Goal: Register for event/course

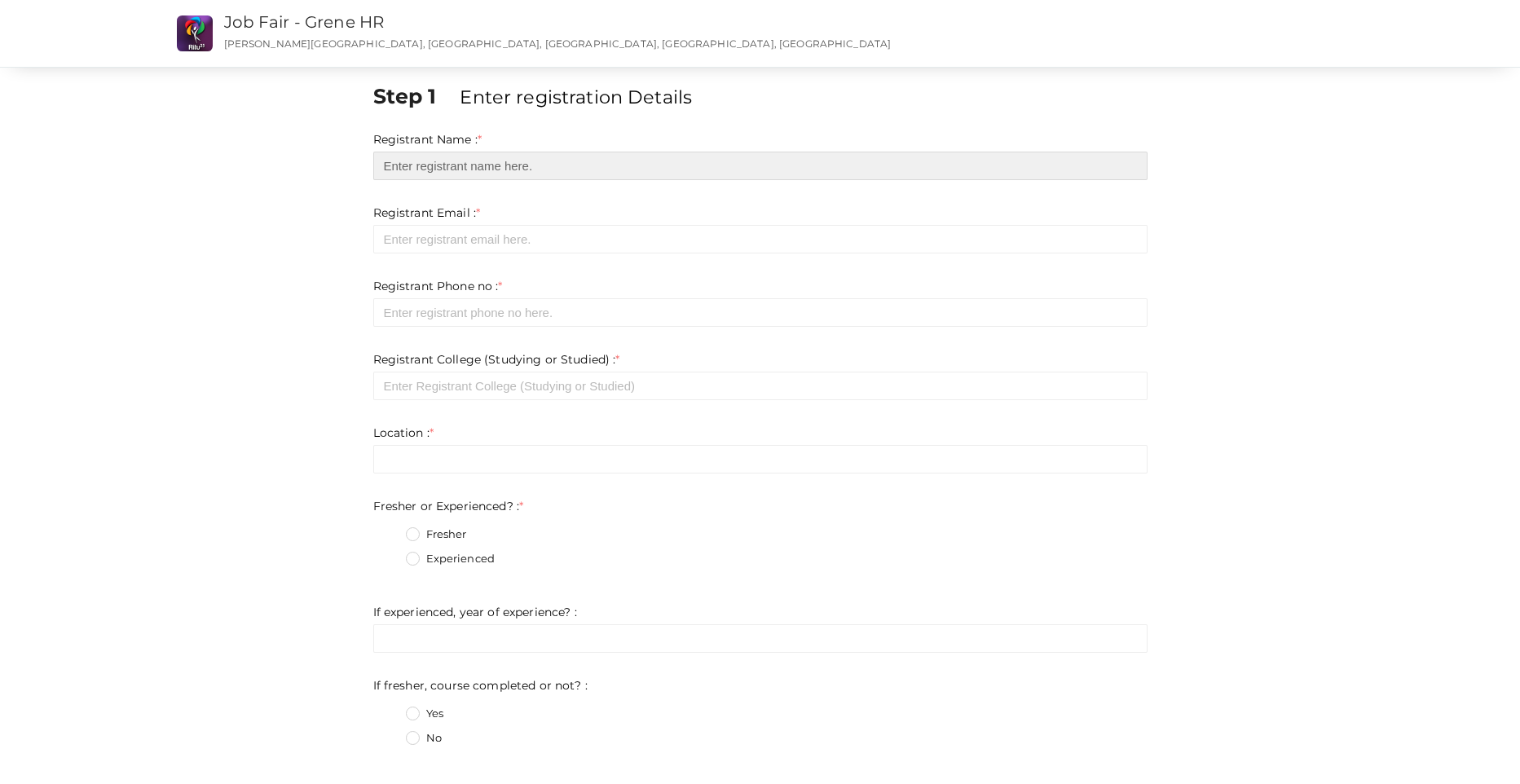
click at [489, 167] on input "text" at bounding box center [760, 166] width 774 height 28
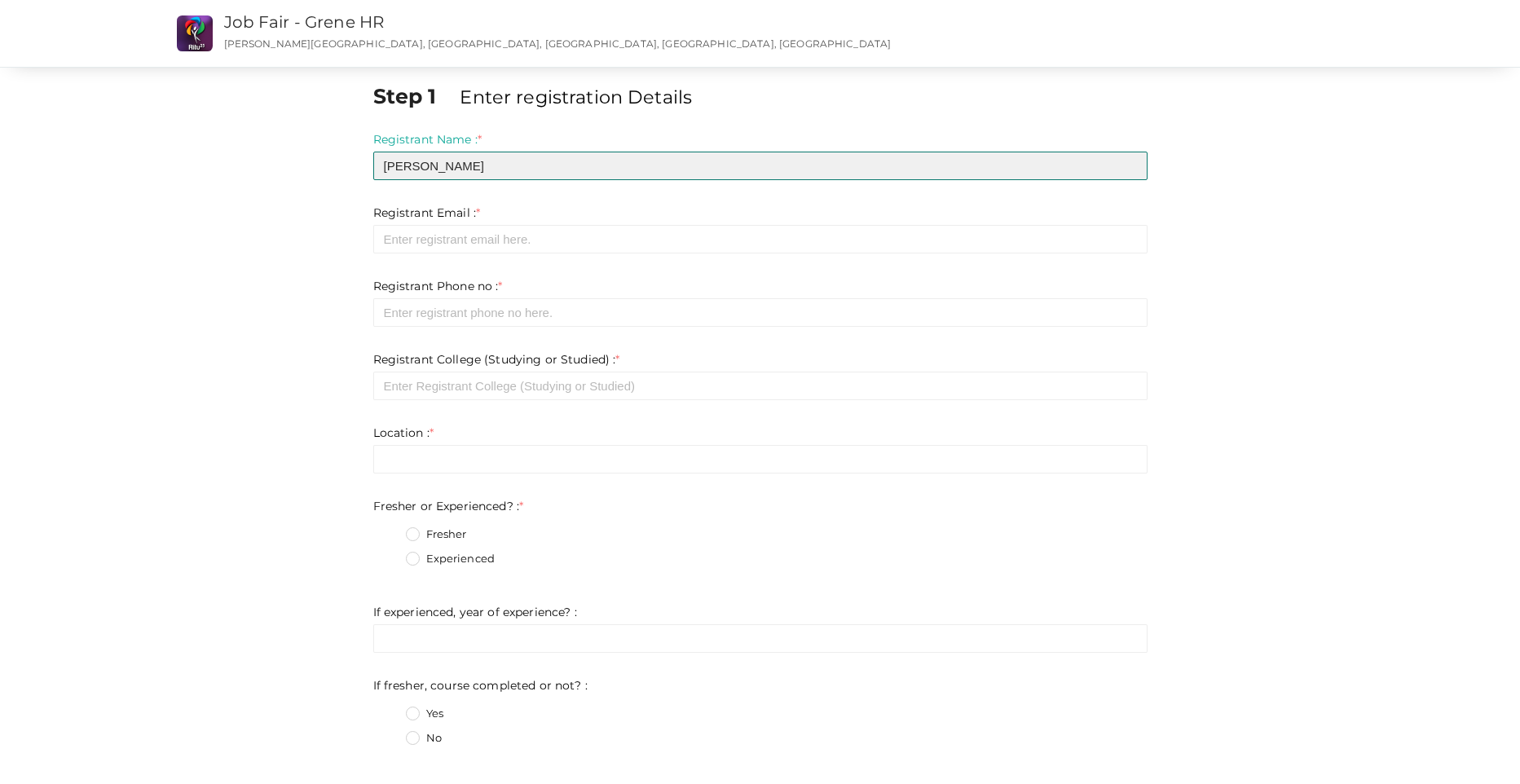
type input "Jithin S John"
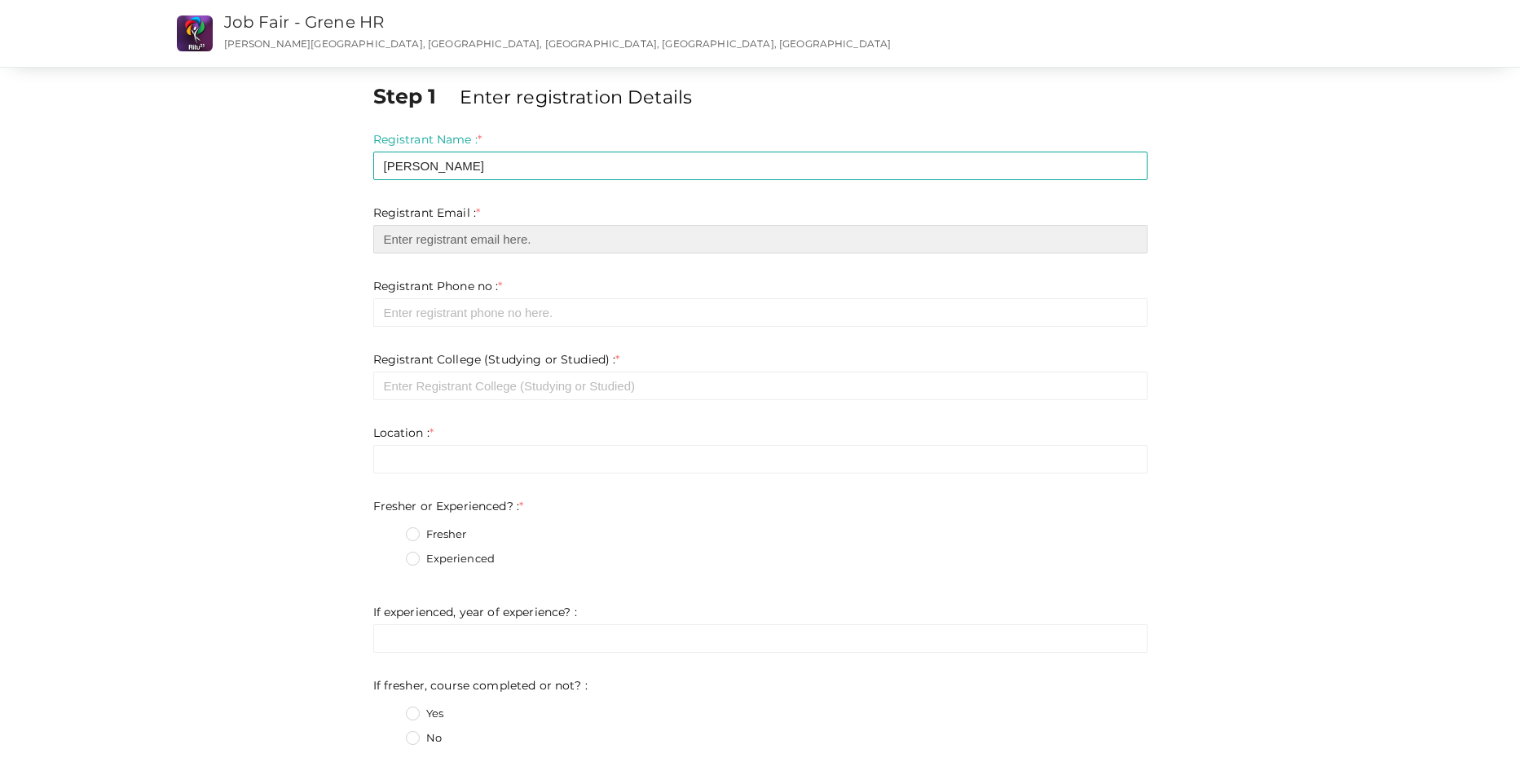
click at [493, 242] on input "email" at bounding box center [760, 239] width 774 height 28
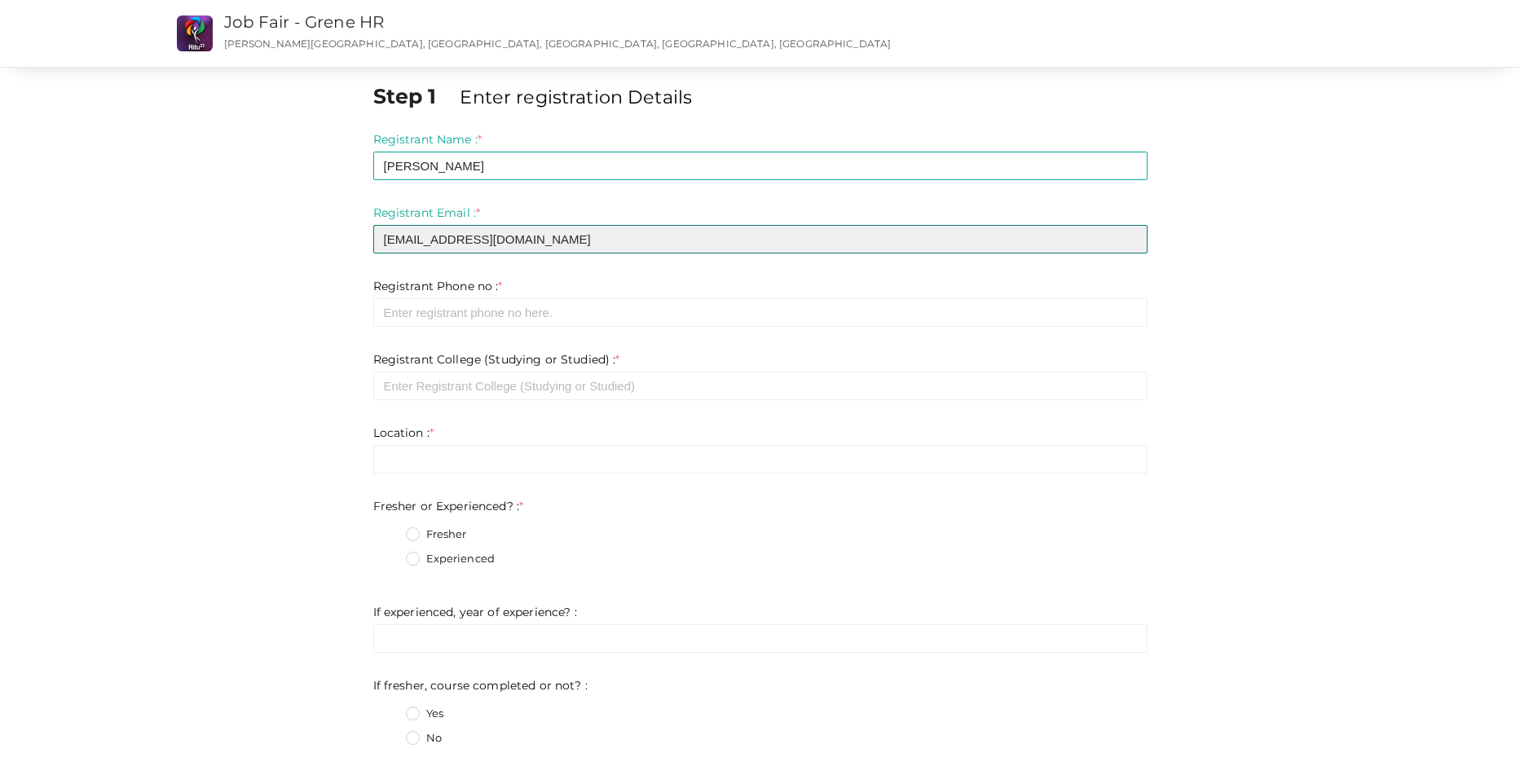
type input "jsjjithinsjohn@gmail.com"
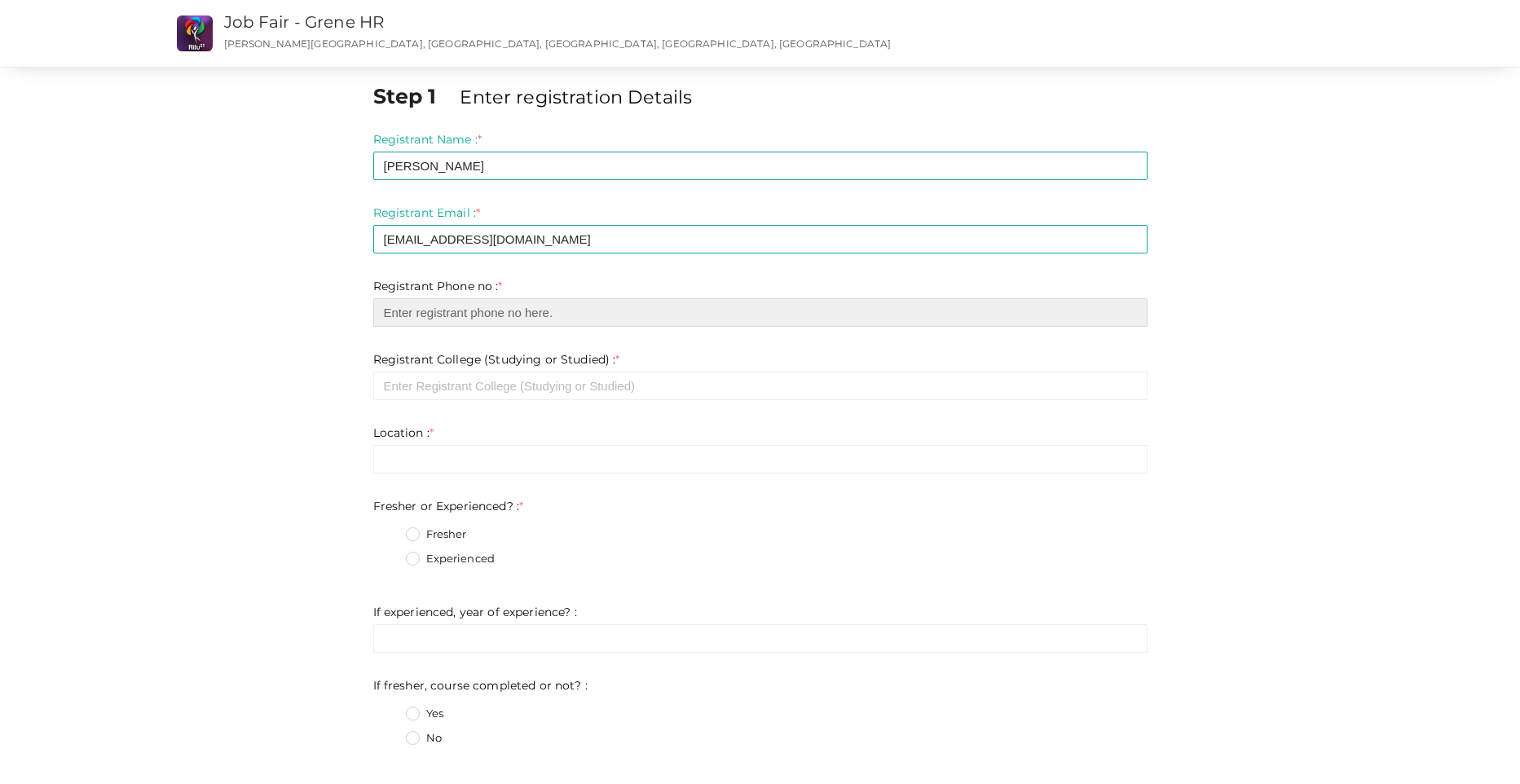
click at [522, 318] on input "number" at bounding box center [760, 312] width 774 height 28
type input "9633811615"
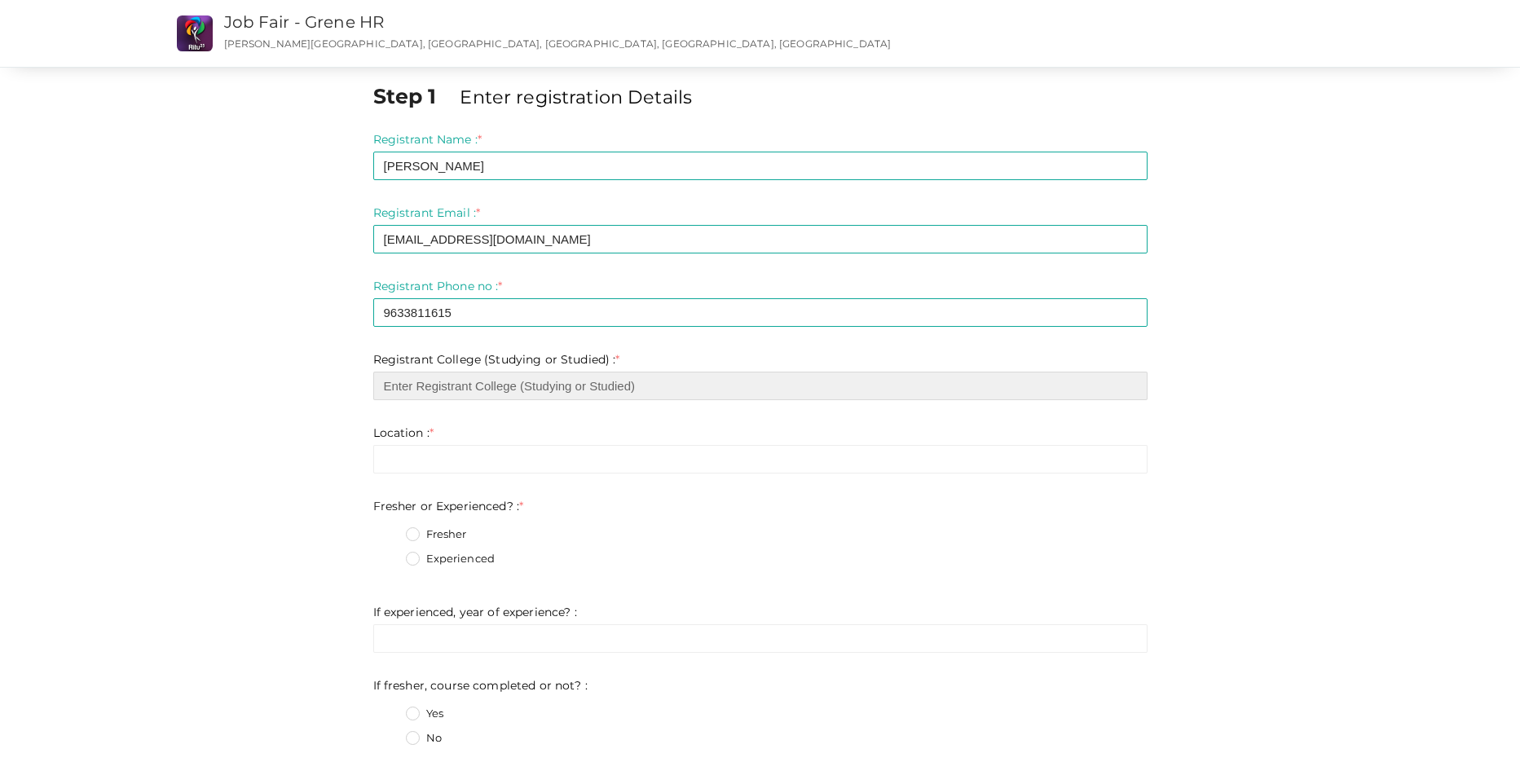
click at [582, 390] on input "text" at bounding box center [760, 386] width 774 height 28
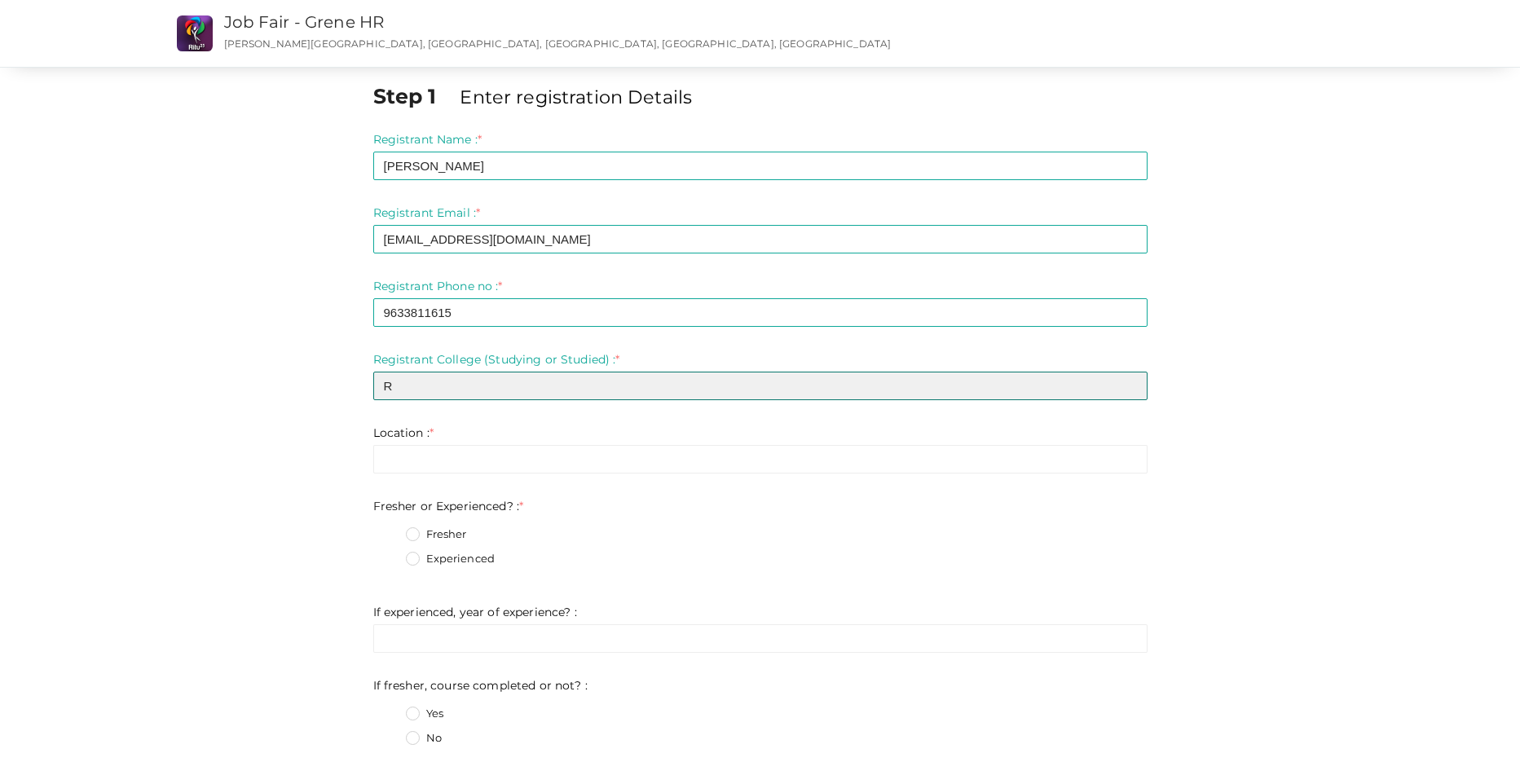
click at [415, 390] on input "R" at bounding box center [760, 386] width 774 height 28
drag, startPoint x: 415, startPoint y: 390, endPoint x: 369, endPoint y: 384, distance: 46.4
click at [373, 384] on input "R" at bounding box center [760, 386] width 774 height 28
paste input "AJIV GANDHI INSTITUTE OF TECHNOLOGY, KOTTAYAM,"
type input "RAJIV GANDHI INSTITUTE OF TECHNOLOGY, KOTTAYAM"
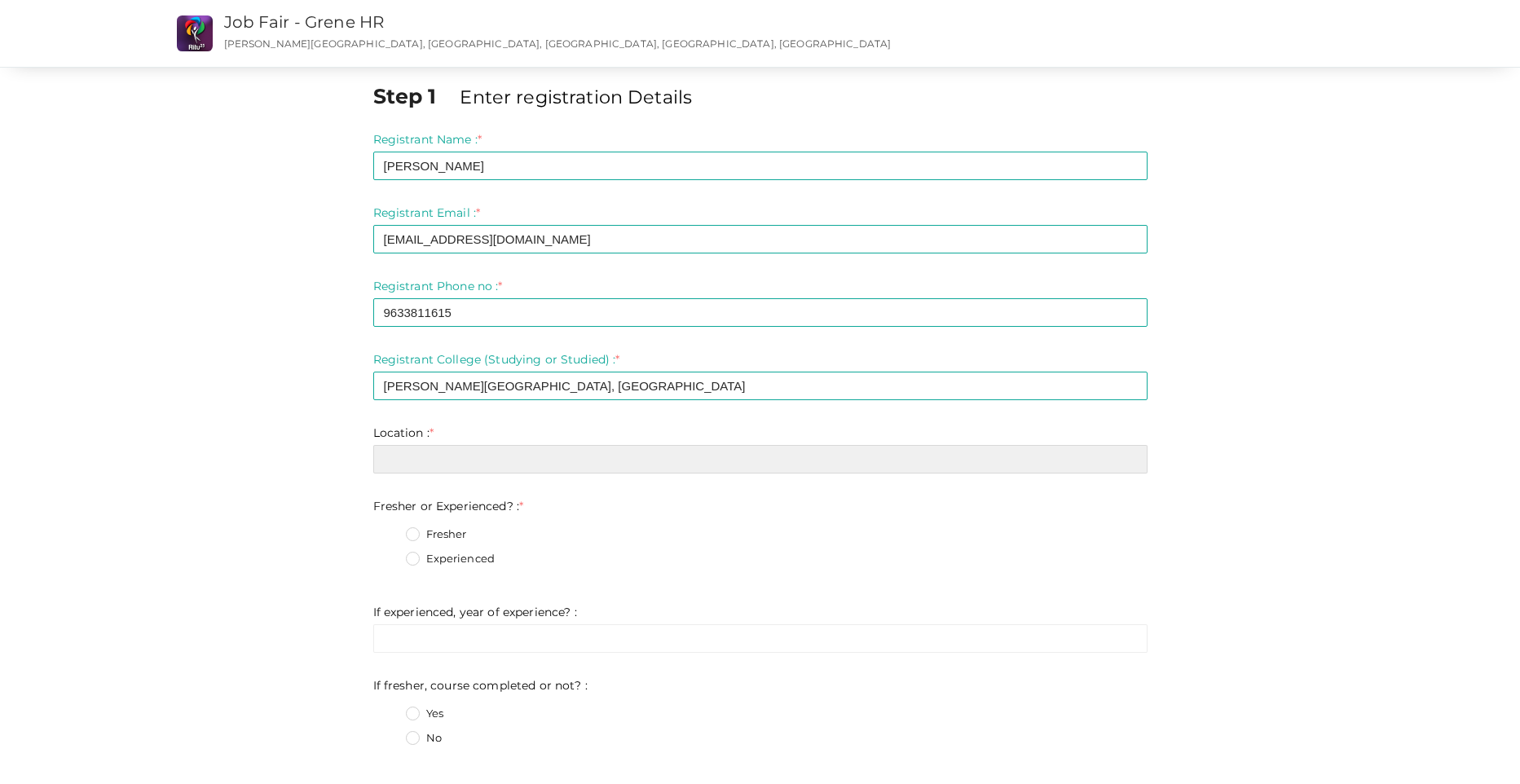
click at [425, 452] on input "text" at bounding box center [760, 459] width 774 height 28
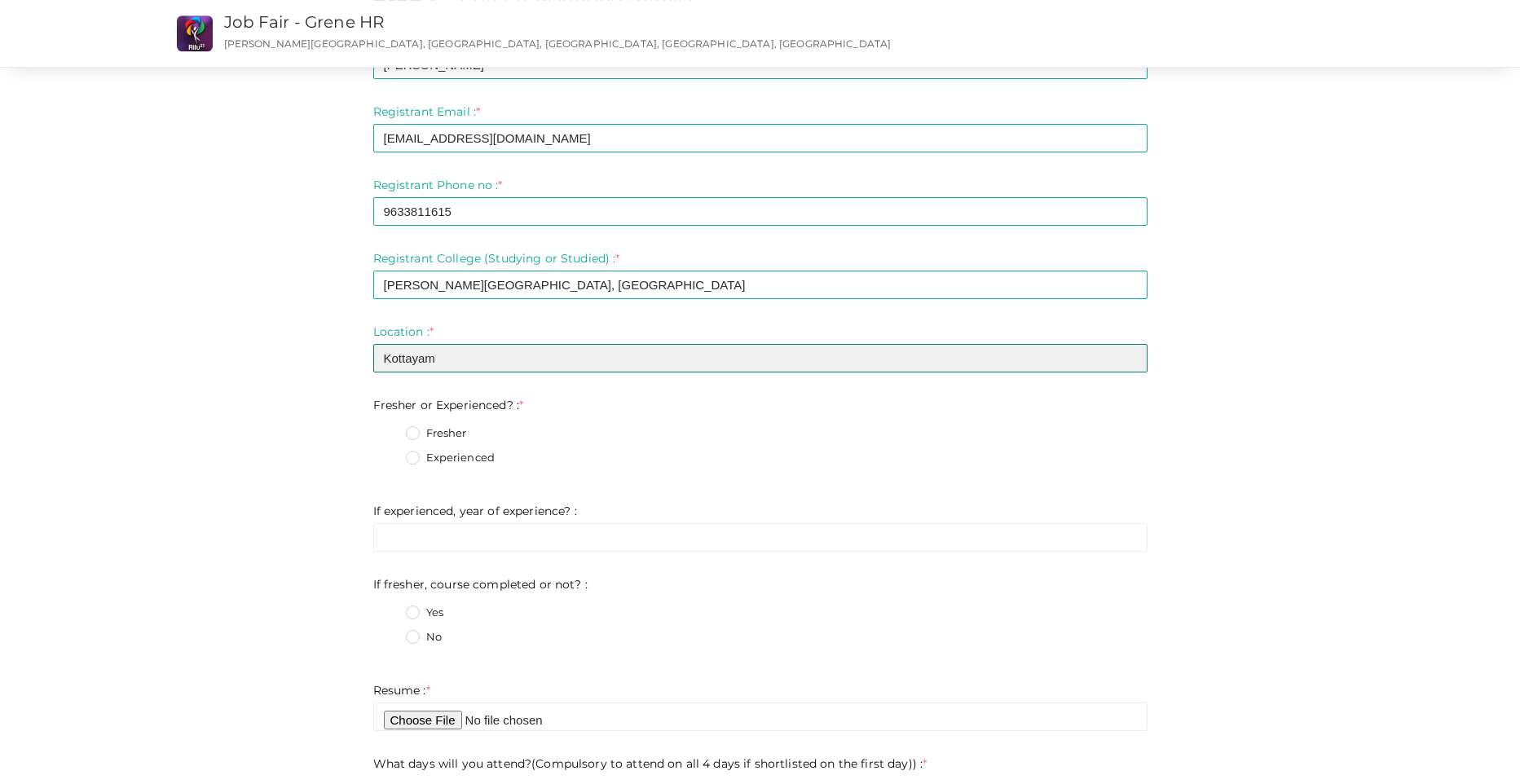
scroll to position [113, 0]
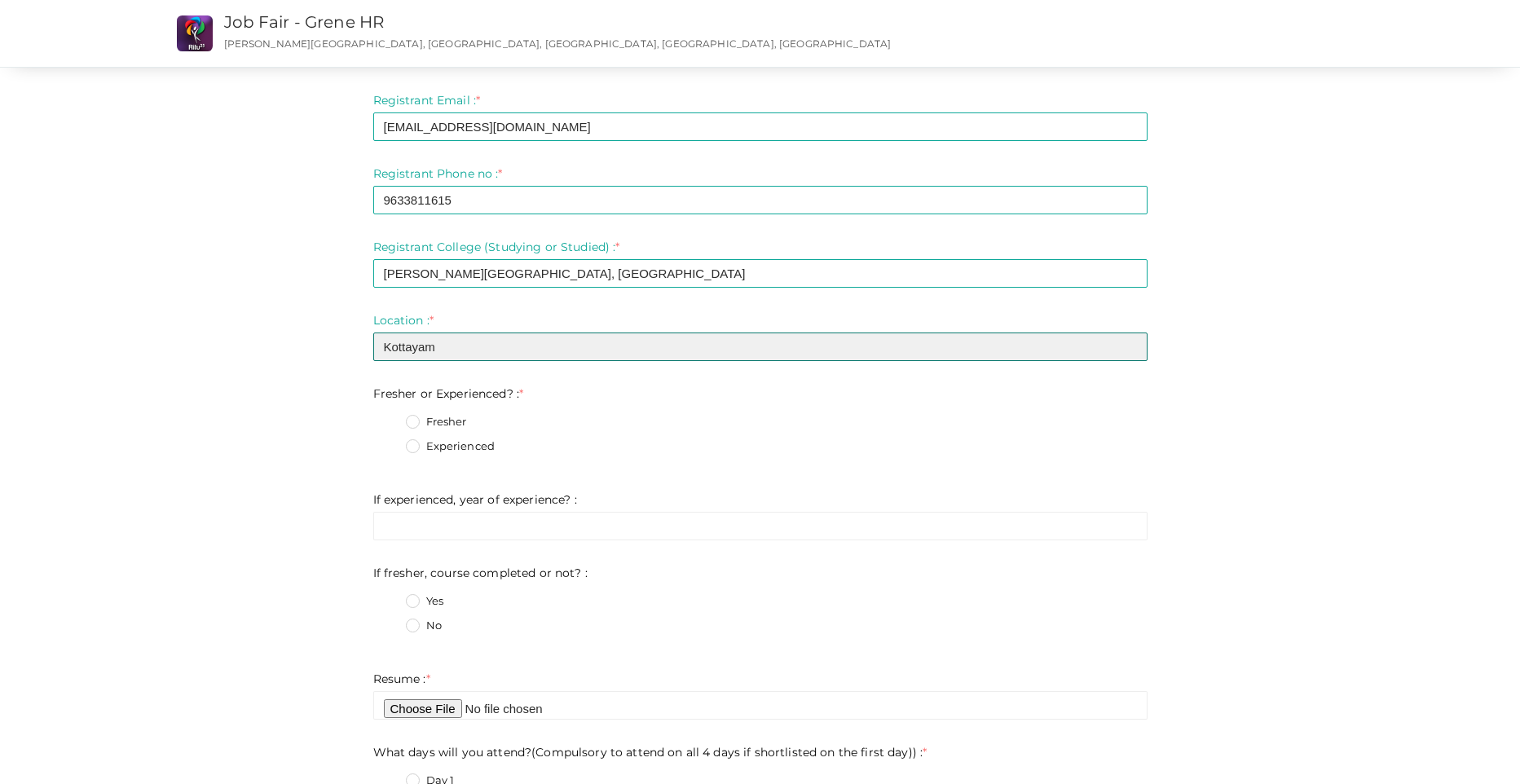
type input "Kottayam"
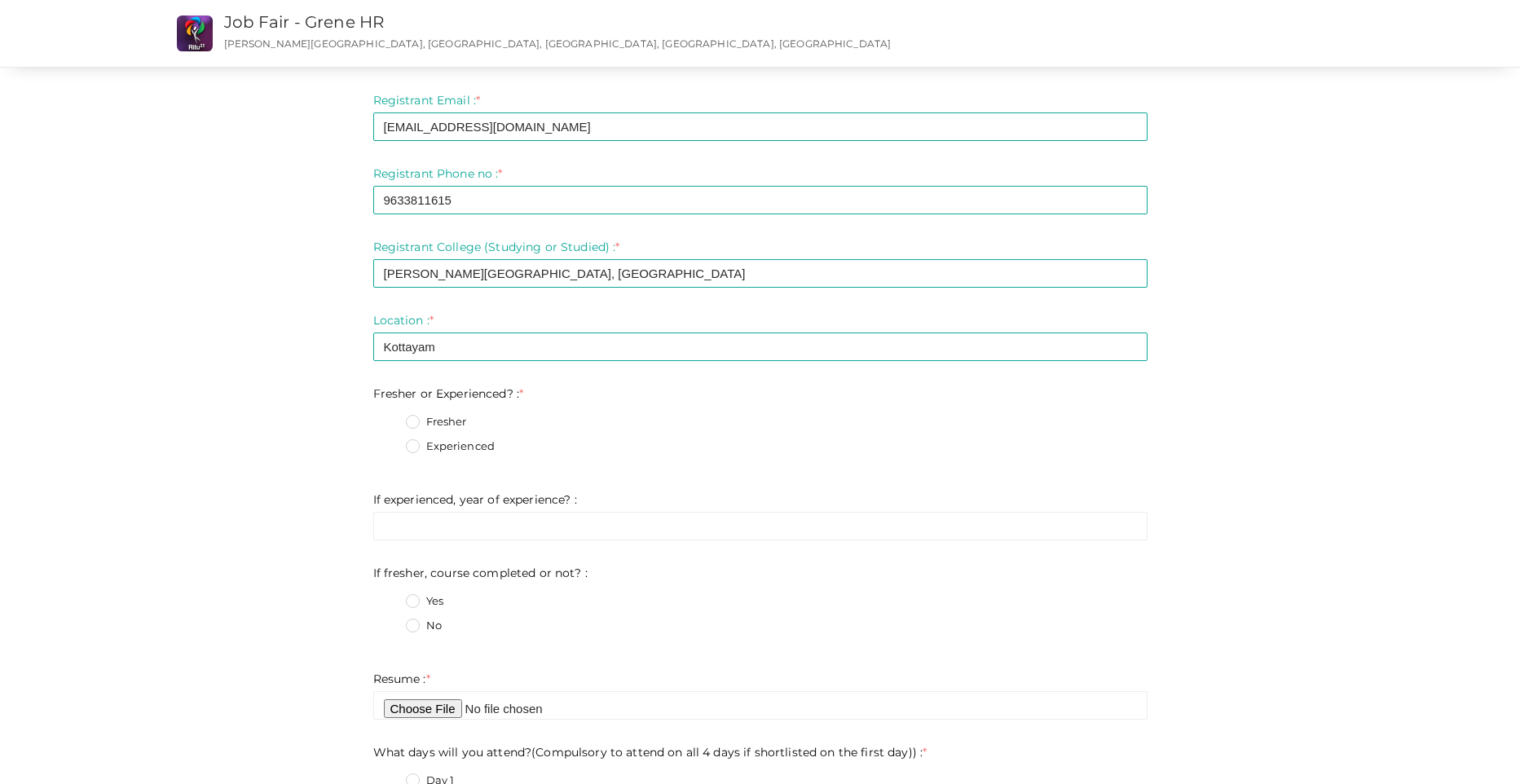
click at [411, 425] on label "Fresher" at bounding box center [436, 422] width 61 height 17
click at [389, 417] on Experienced\?\+0 "Fresher" at bounding box center [389, 417] width 0 height 0
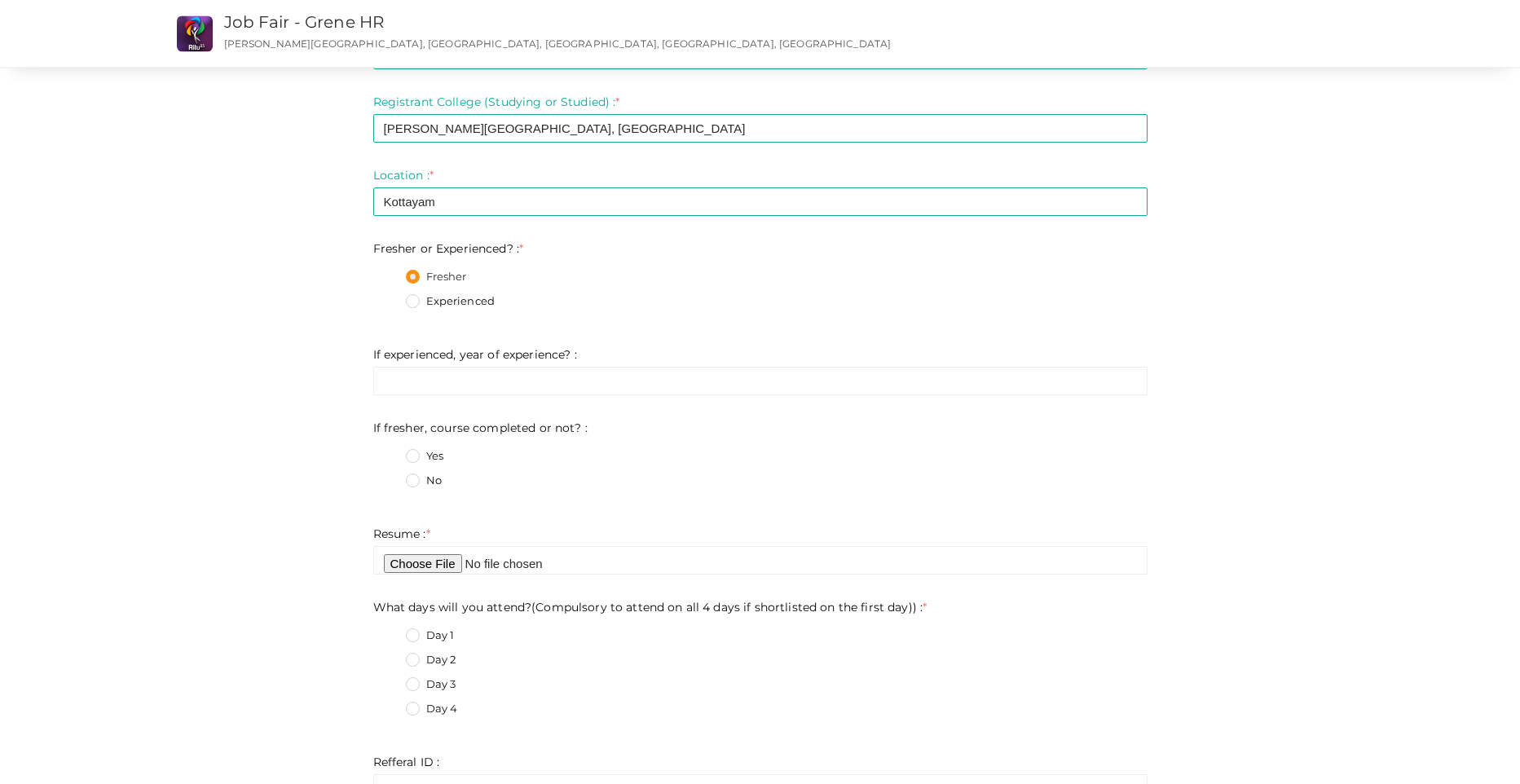
scroll to position [337, 0]
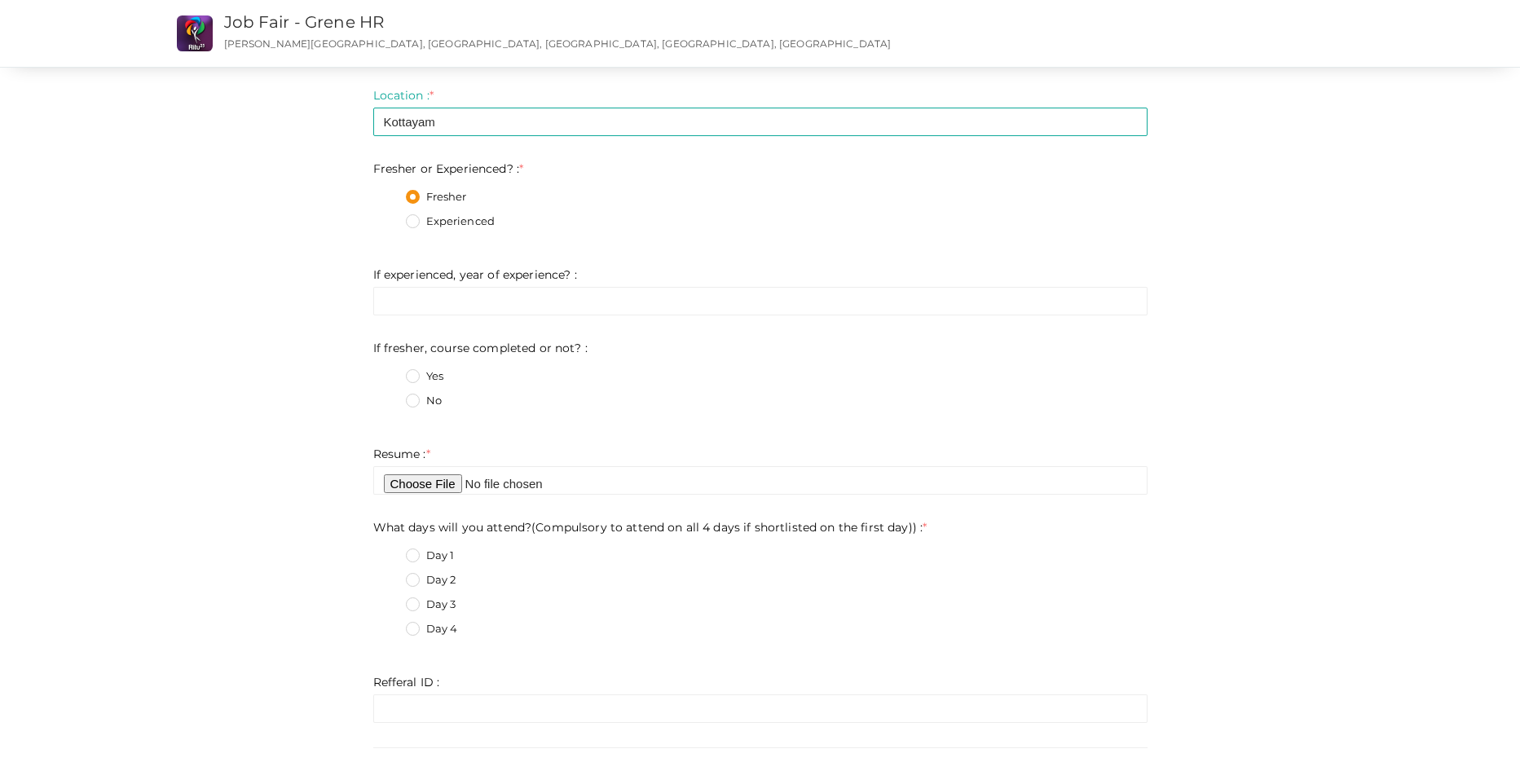
click at [414, 378] on label "Yes" at bounding box center [424, 377] width 37 height 17
click at [389, 372] on not\?\+0 "Yes" at bounding box center [389, 372] width 0 height 0
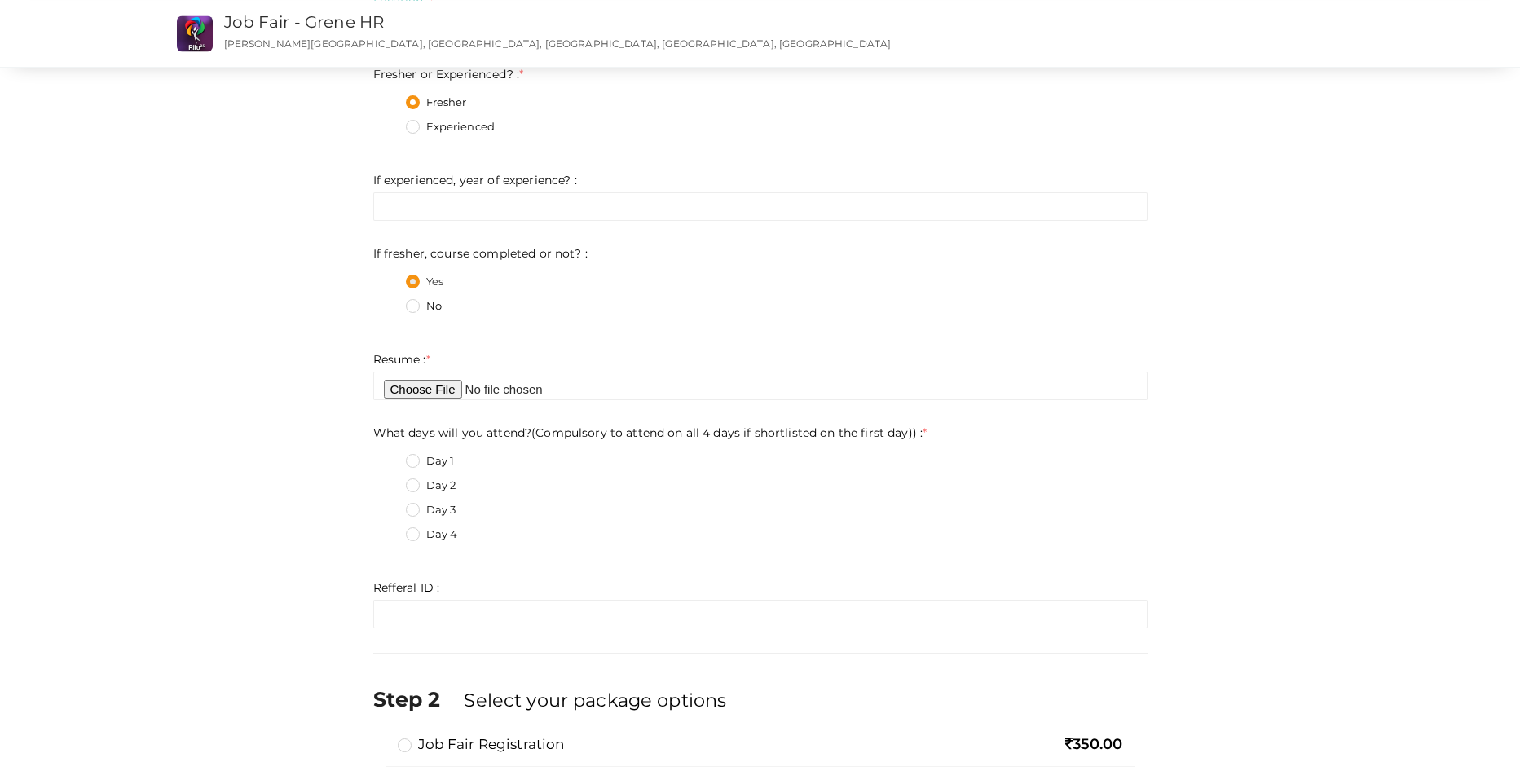
scroll to position [450, 0]
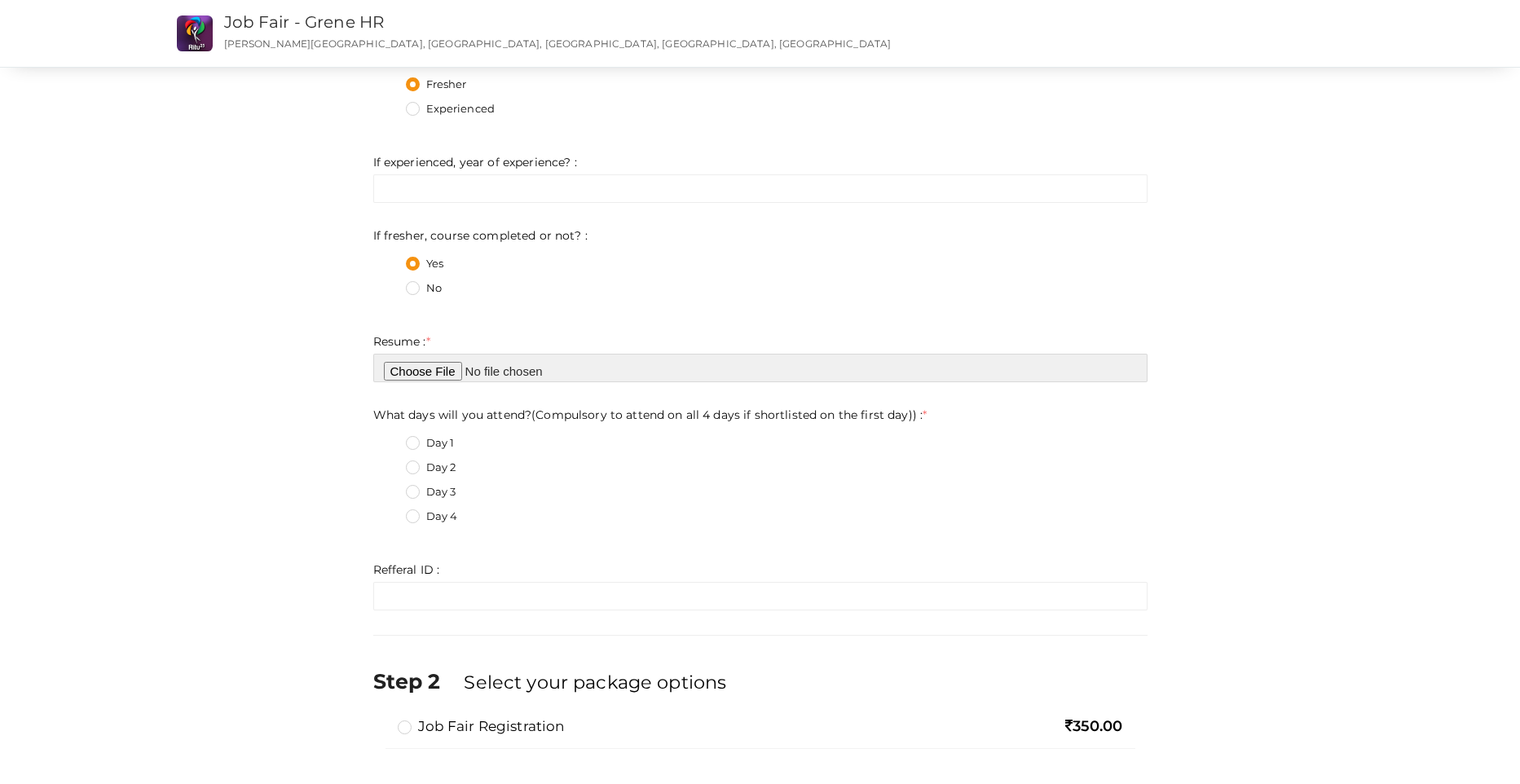
click at [424, 371] on input "file" at bounding box center [760, 368] width 774 height 28
click at [416, 469] on label "Day 2" at bounding box center [431, 468] width 51 height 17
click at [389, 463] on day\)\)\+1 "Day 2" at bounding box center [389, 463] width 0 height 0
click at [419, 493] on label "Day 3" at bounding box center [431, 493] width 51 height 17
click at [389, 488] on day\)\)\+2 "Day 3" at bounding box center [389, 488] width 0 height 0
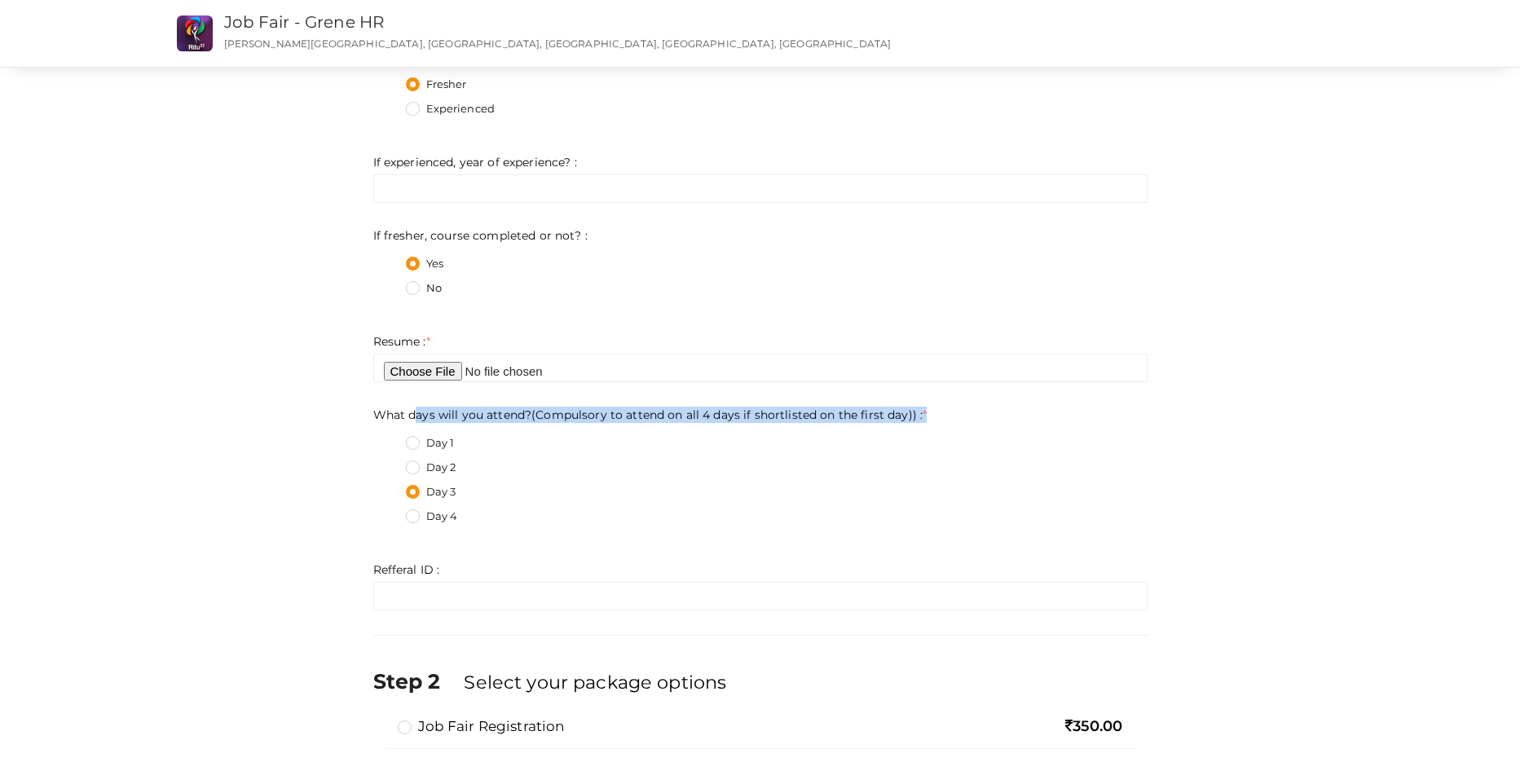
drag, startPoint x: 414, startPoint y: 418, endPoint x: 416, endPoint y: 439, distance: 21.1
click at [416, 433] on ng-form "What days will you attend?(Compulsory to attend on all 4 days if shortlisted on…" at bounding box center [760, 472] width 774 height 129
click at [414, 435] on label "Day 1" at bounding box center [430, 444] width 49 height 17
click at [389, 439] on day\)\)\+0 "Day 1" at bounding box center [389, 439] width 0 height 0
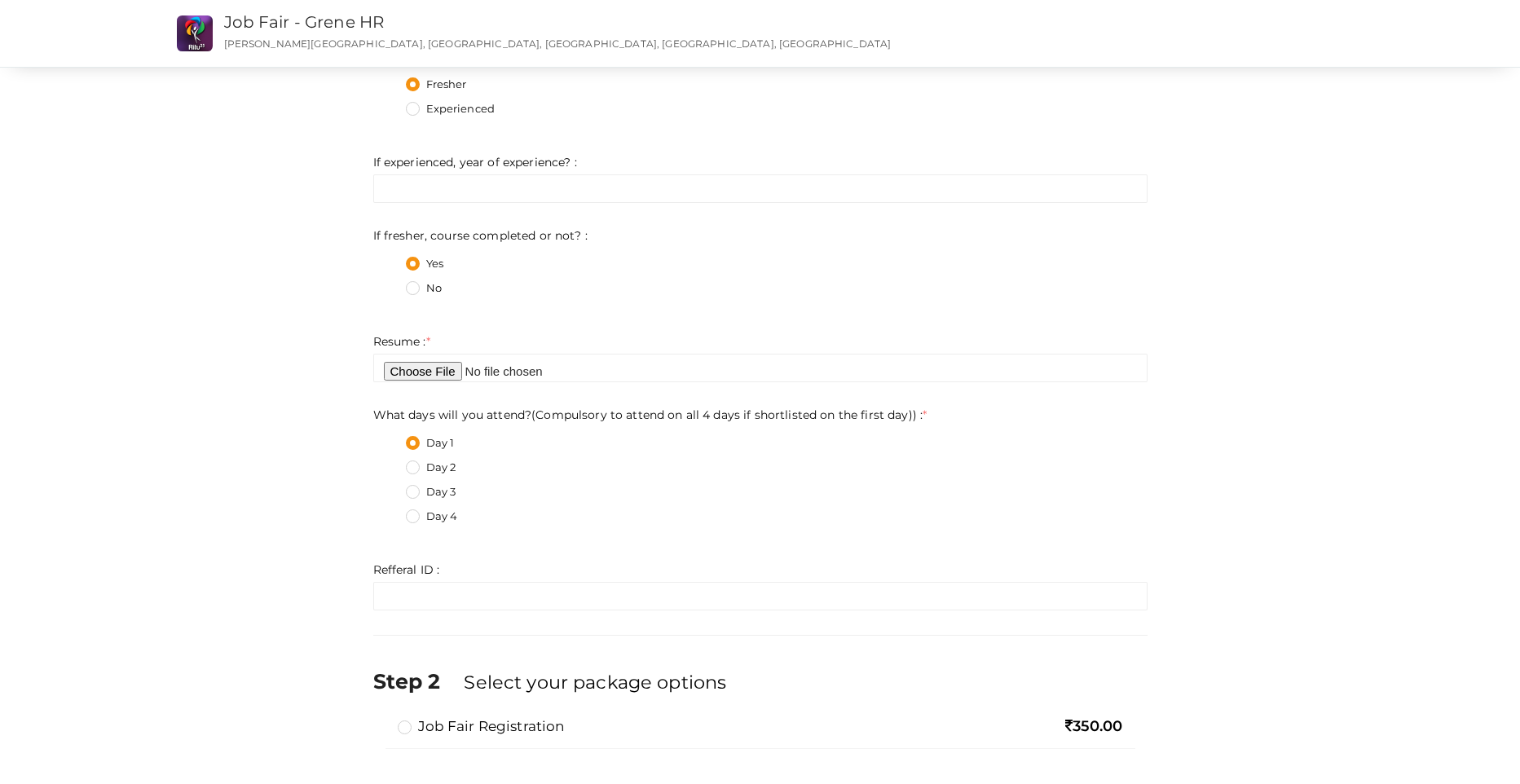
click at [411, 443] on label "Day 1" at bounding box center [430, 444] width 49 height 17
click at [389, 439] on day\)\)\+0 "Day 1" at bounding box center [389, 439] width 0 height 0
click at [408, 489] on label "Day 3" at bounding box center [431, 493] width 51 height 17
click at [389, 488] on day\)\)\+2 "Day 3" at bounding box center [389, 488] width 0 height 0
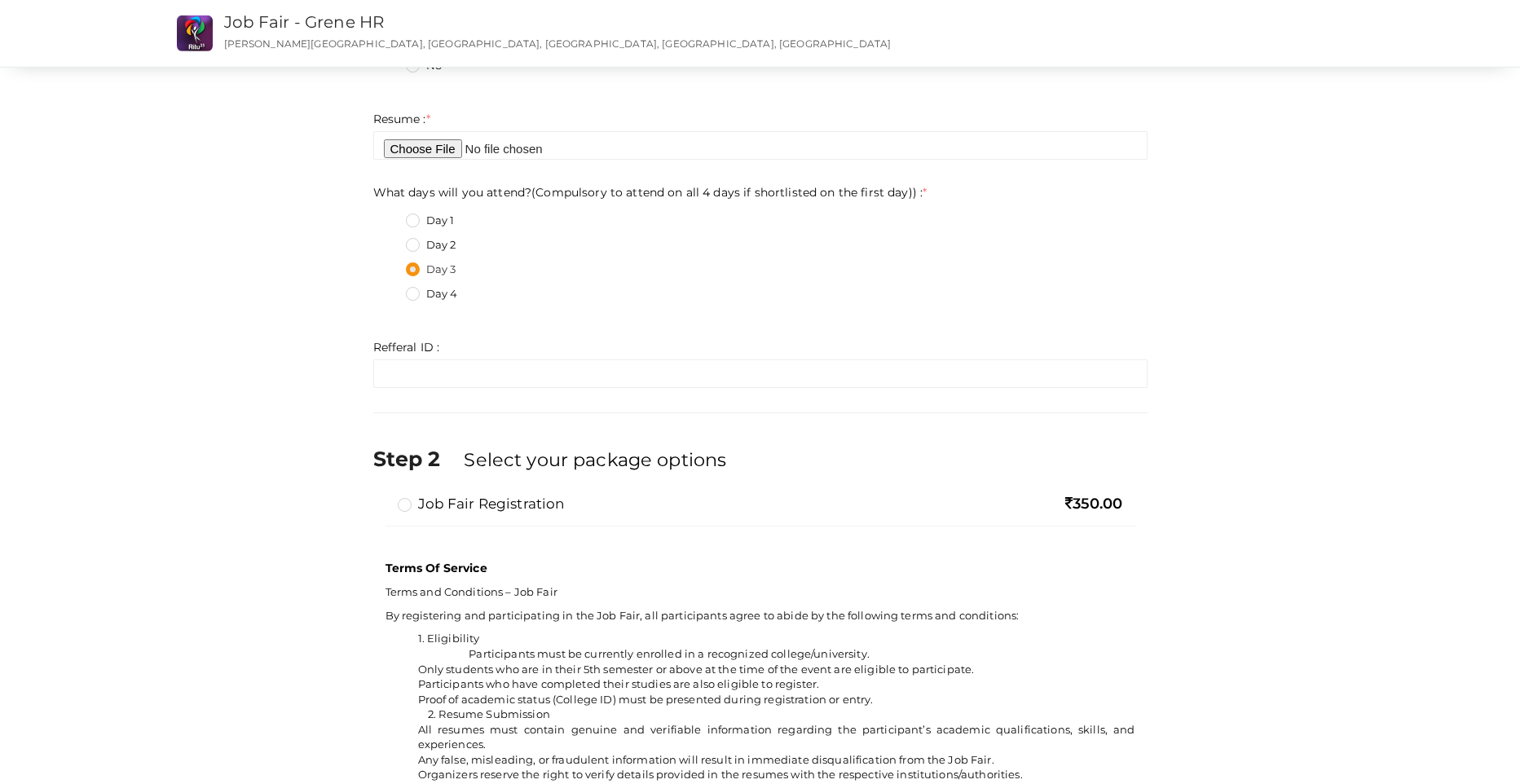
scroll to position [675, 0]
click at [406, 503] on label "Job Fair Registration" at bounding box center [481, 502] width 167 height 20
click at [382, 494] on input "Job Fair Registration" at bounding box center [382, 494] width 0 height 0
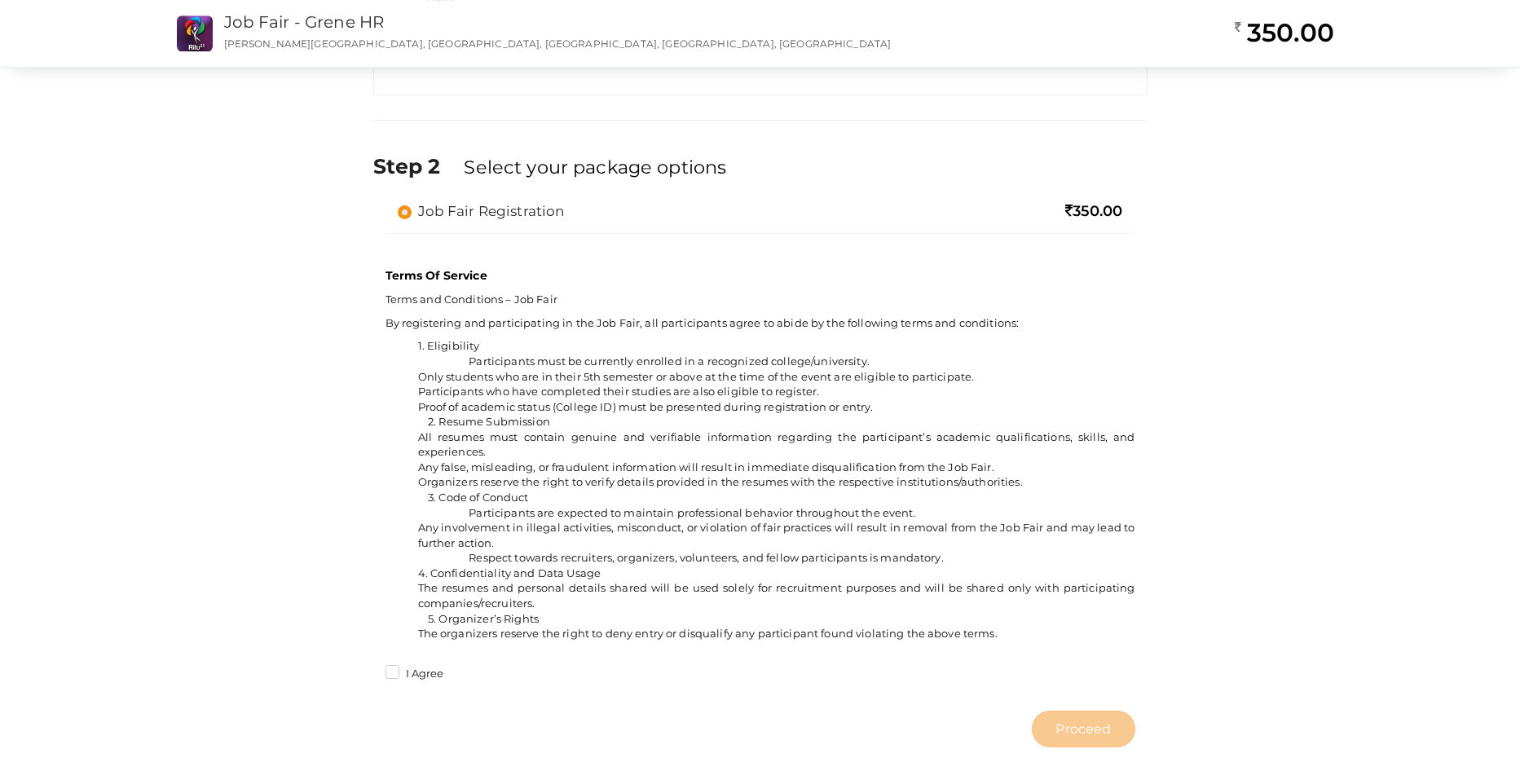
scroll to position [977, 0]
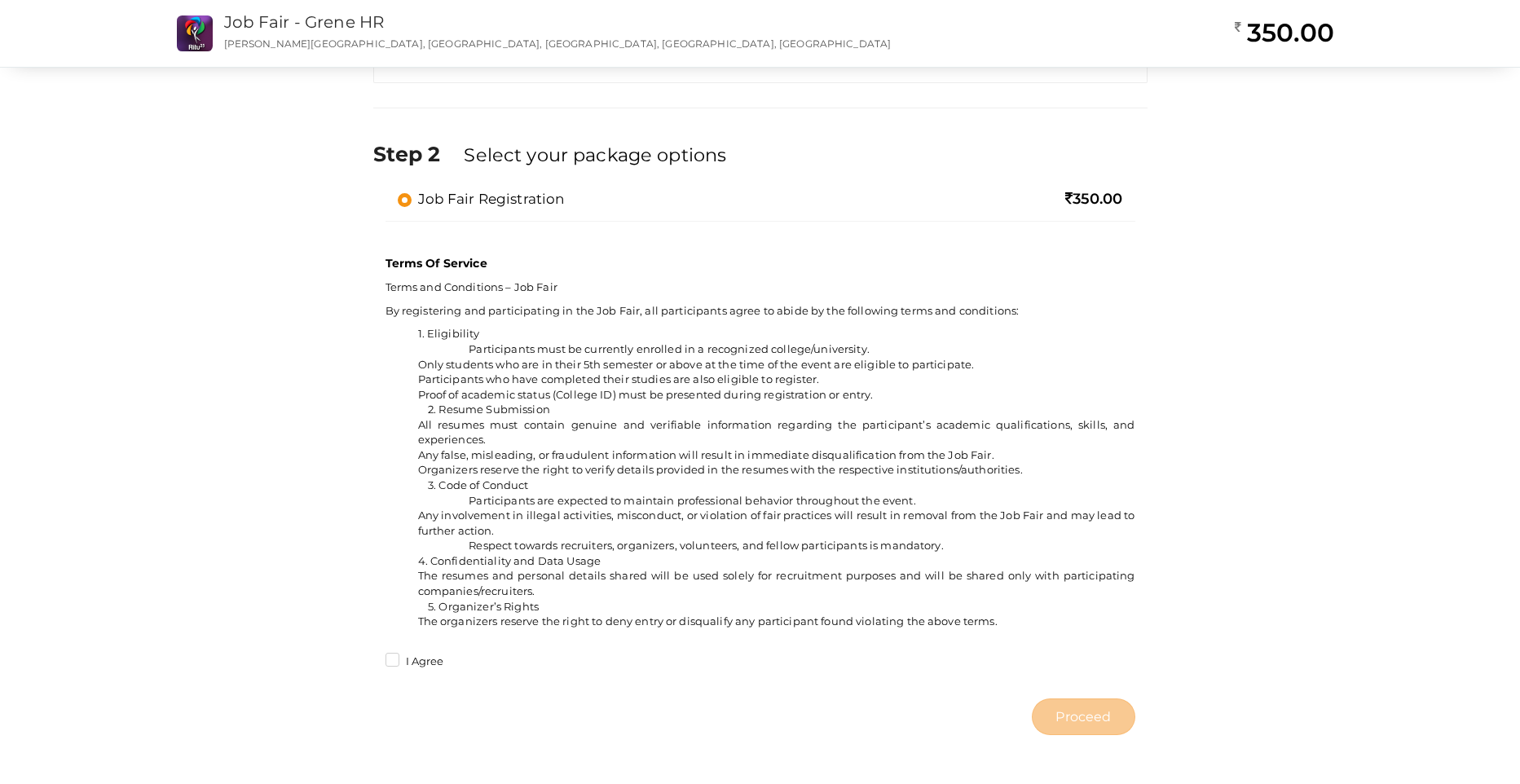
click at [392, 664] on label "I Agree" at bounding box center [415, 661] width 59 height 17
click at [369, 657] on input "I Agree" at bounding box center [369, 657] width 0 height 0
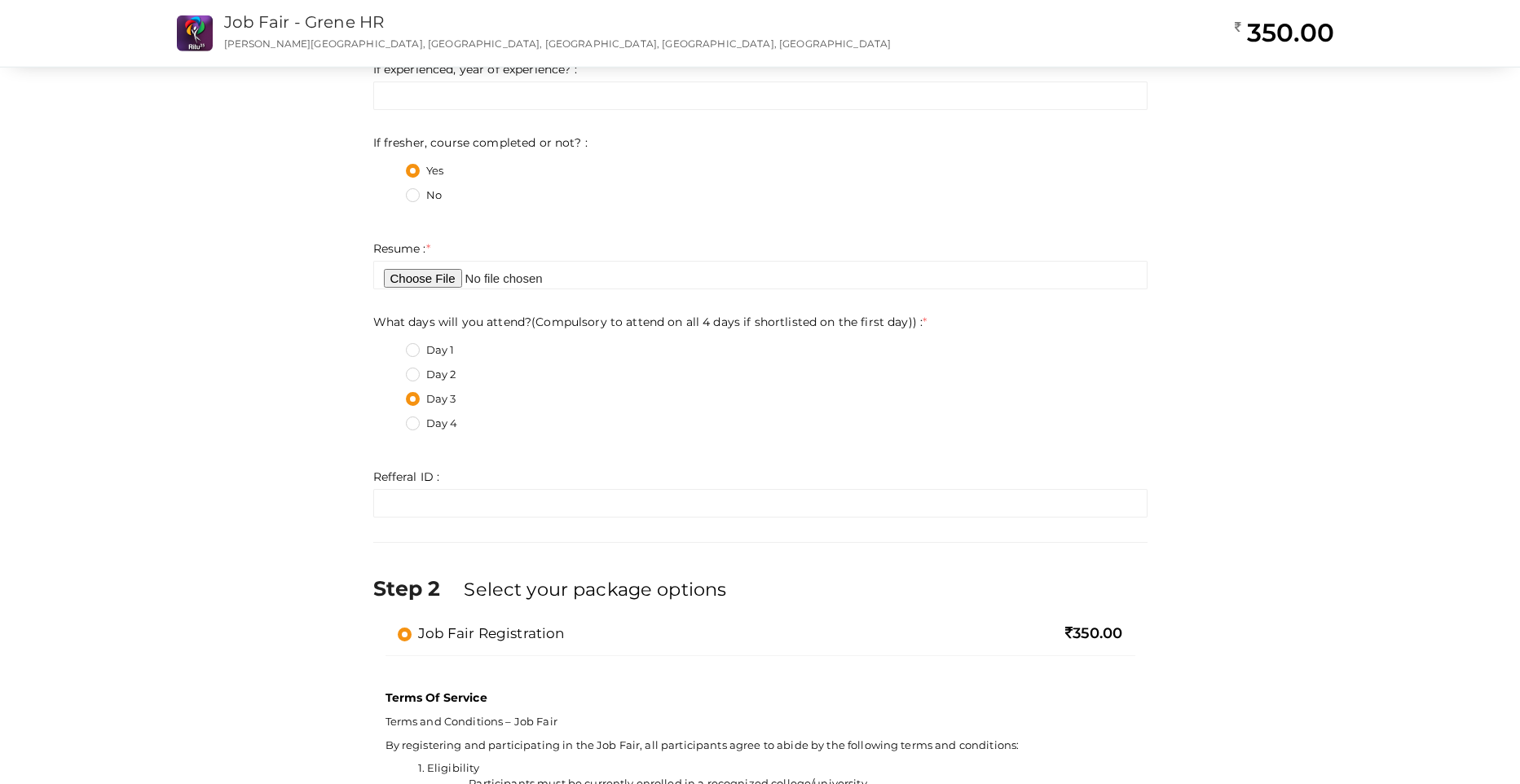
scroll to position [527, 0]
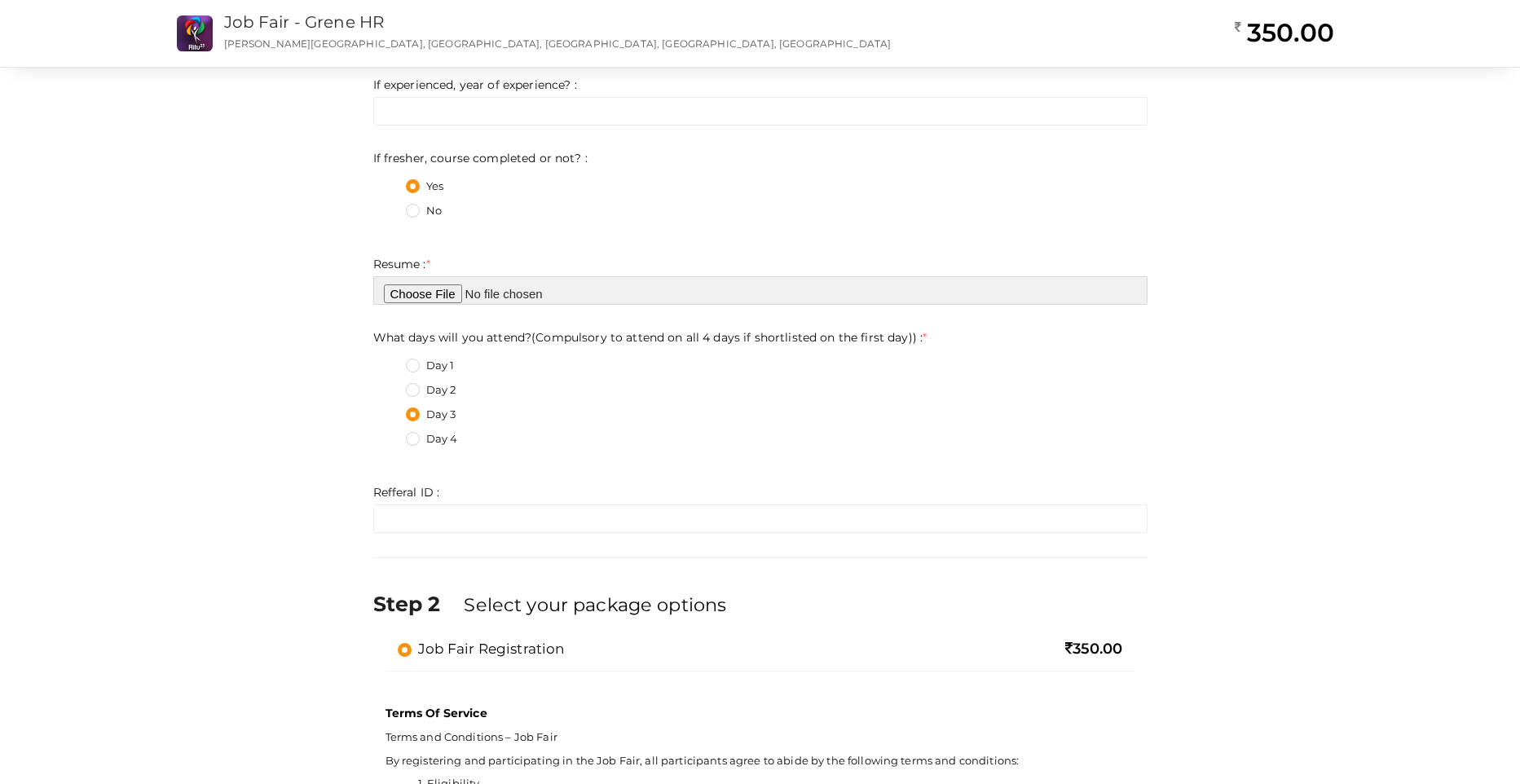
click at [422, 301] on input "file" at bounding box center [760, 291] width 774 height 28
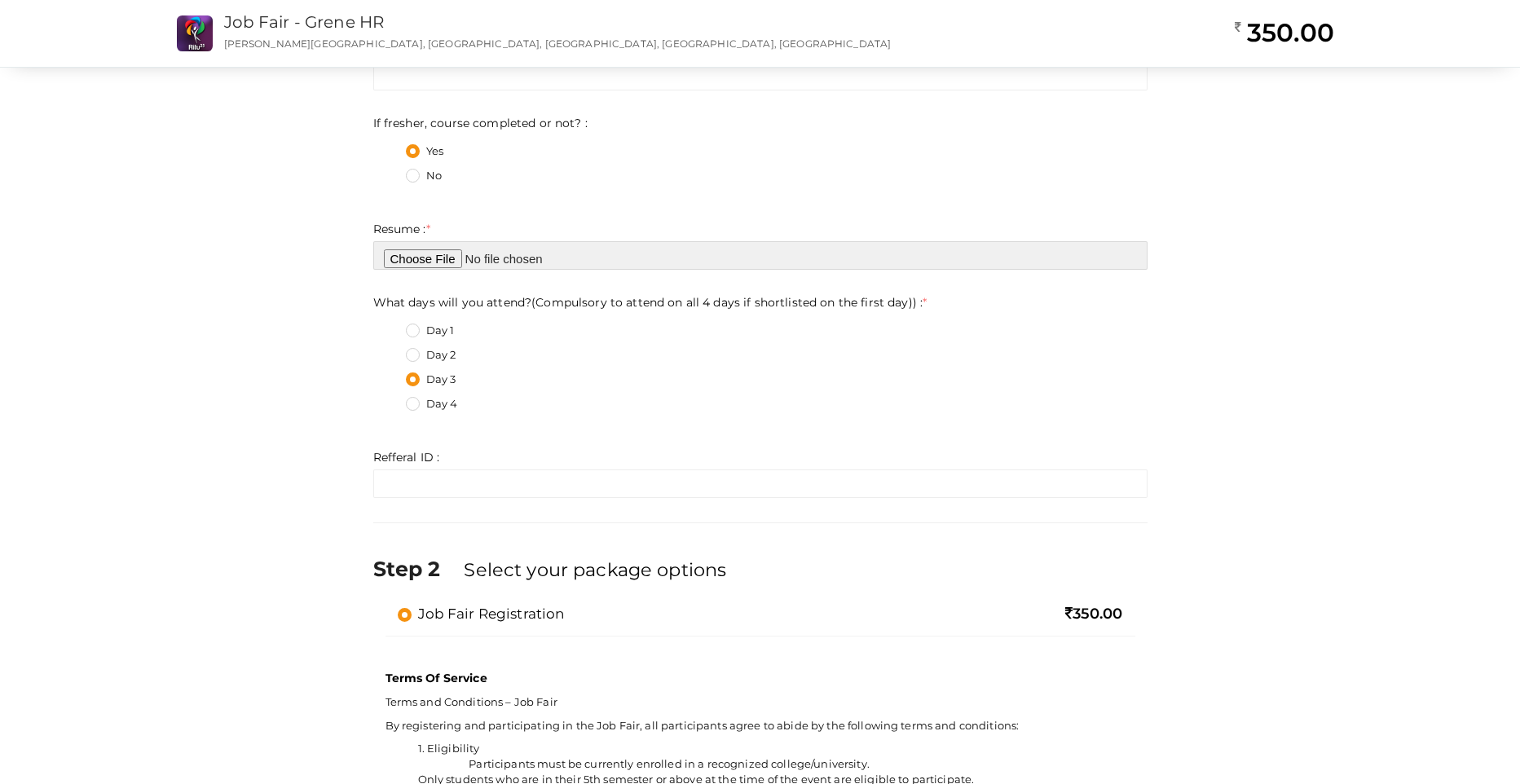
scroll to position [977, 0]
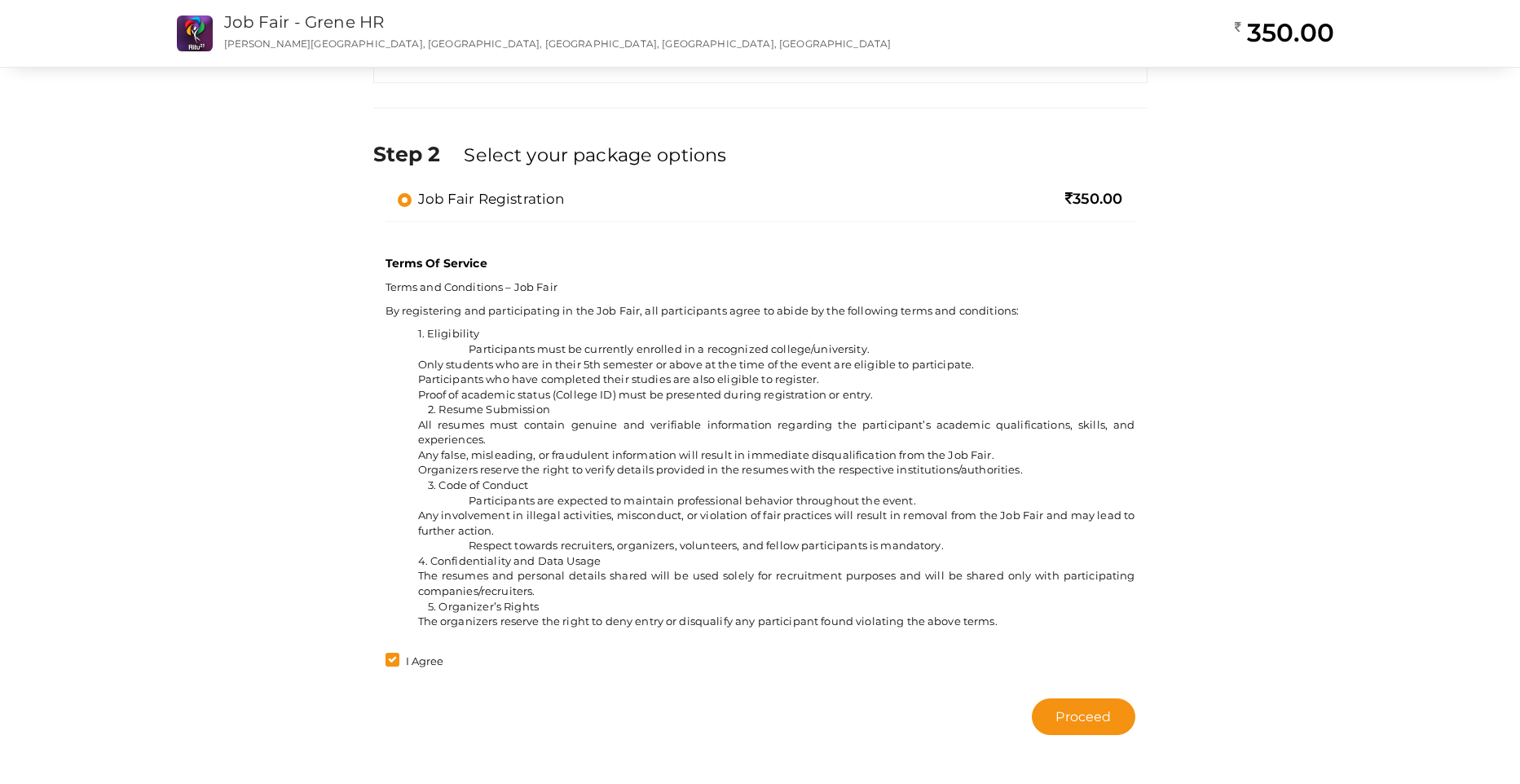
click at [401, 197] on label "Job Fair Registration" at bounding box center [481, 199] width 167 height 20
click at [382, 192] on input "Job Fair Registration" at bounding box center [382, 192] width 0 height 0
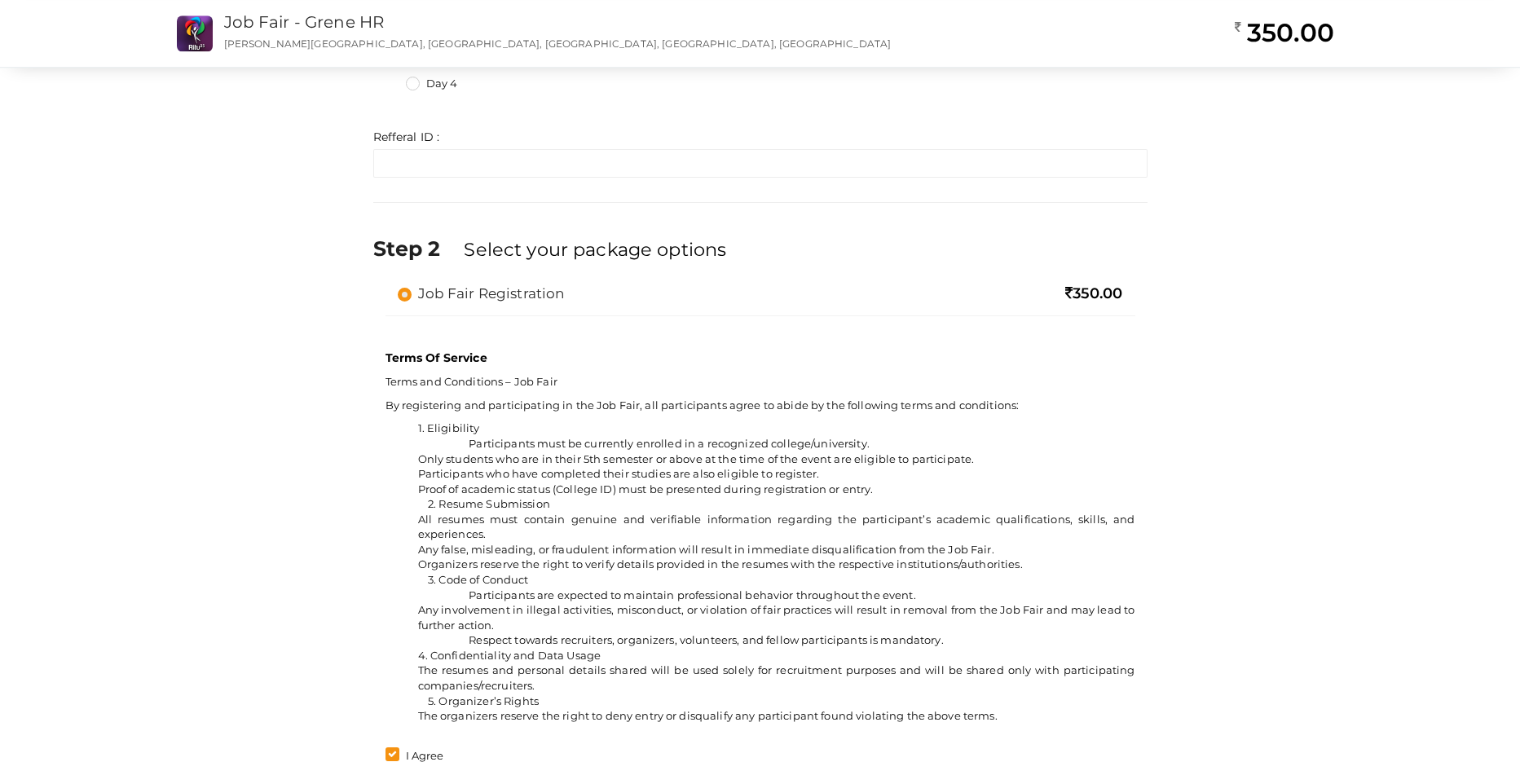
scroll to position [864, 0]
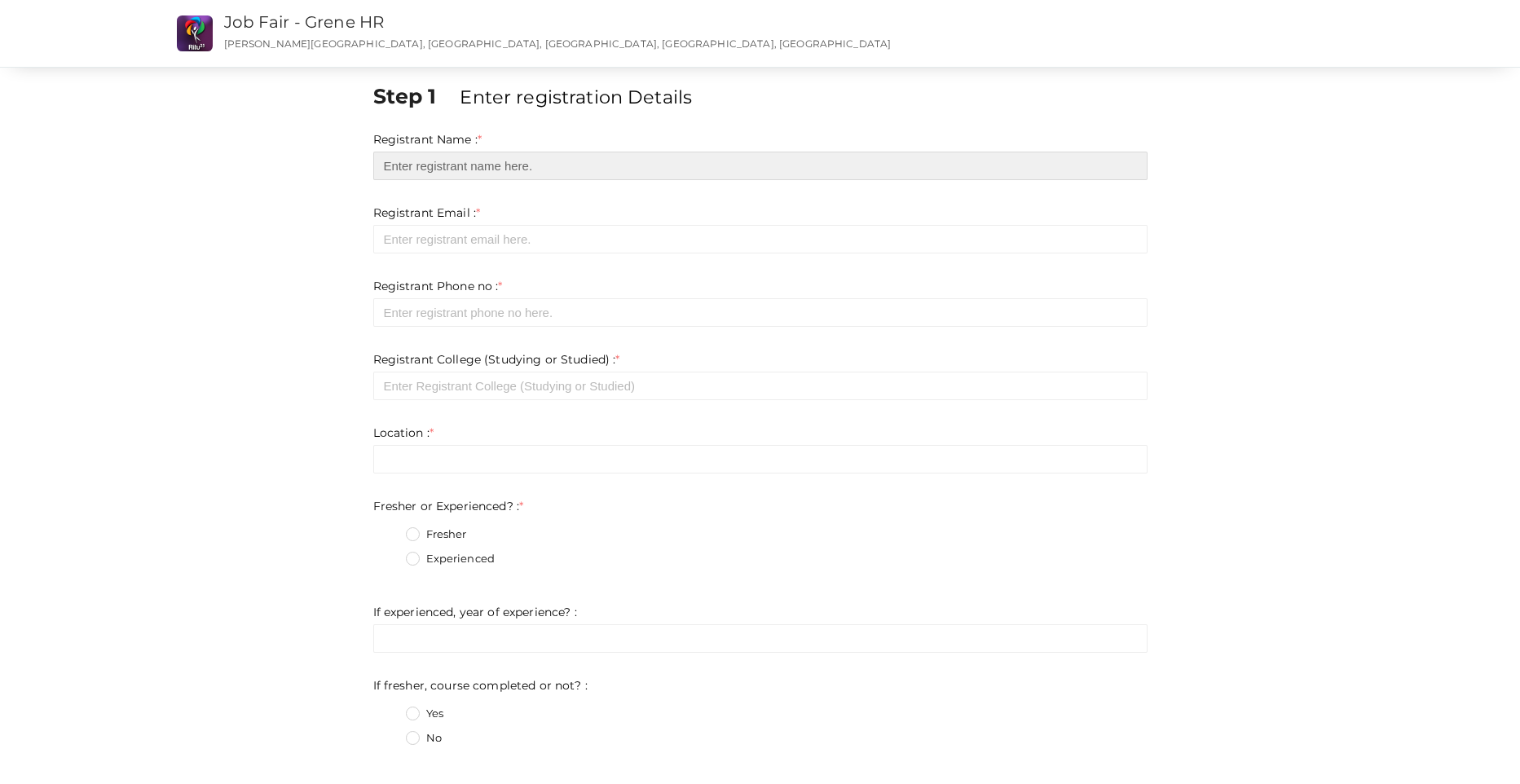
click at [445, 166] on input "text" at bounding box center [760, 166] width 774 height 28
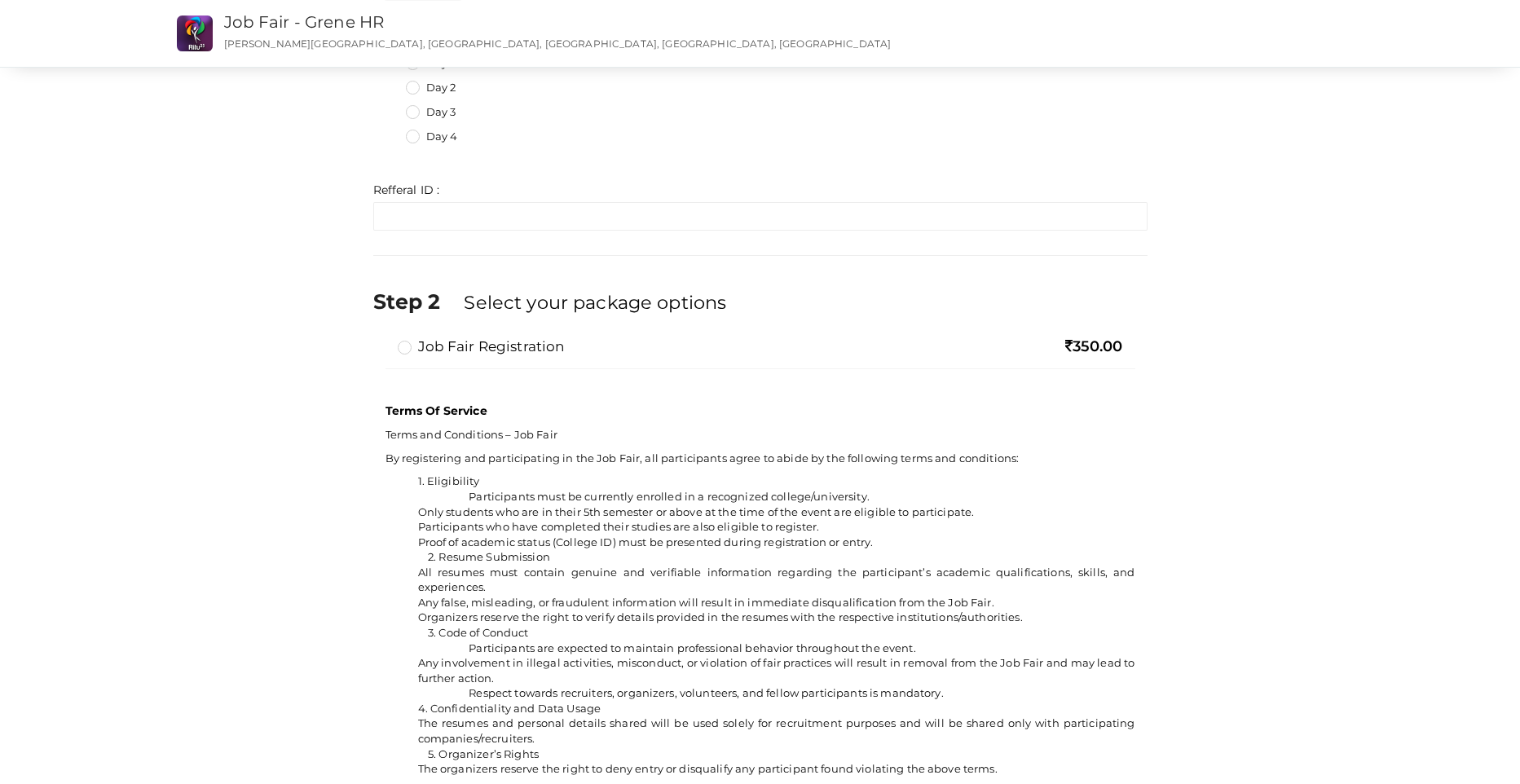
scroll to position [977, 0]
